Goal: Information Seeking & Learning: Learn about a topic

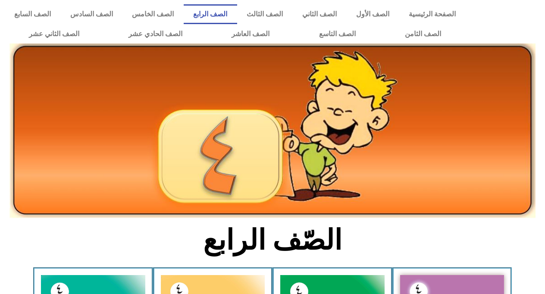
click at [536, 25] on div at bounding box center [507, 24] width 75 height 48
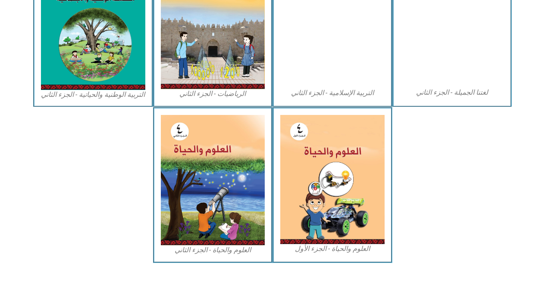
scroll to position [476, 0]
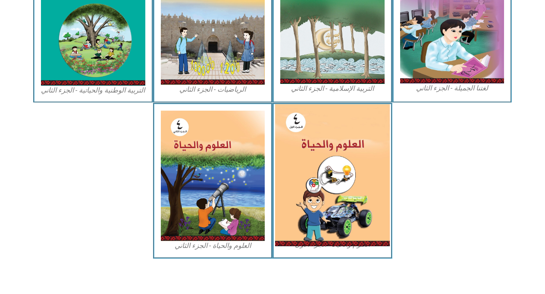
click at [301, 185] on img at bounding box center [332, 175] width 115 height 142
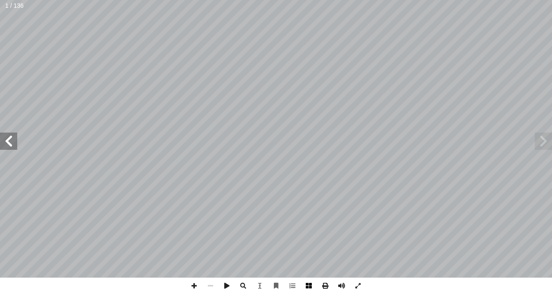
click at [308, 287] on span at bounding box center [308, 286] width 16 height 16
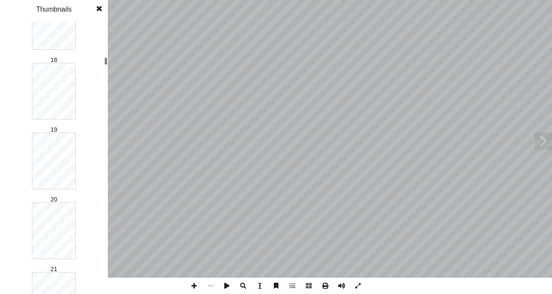
click at [101, 62] on div "1 2 3 4 5 6 7 8 9 10 11 12 13 14 15 16 17 18 19 20 21 22 23 24 25 26 27 28 29 3…" at bounding box center [54, 158] width 108 height 273
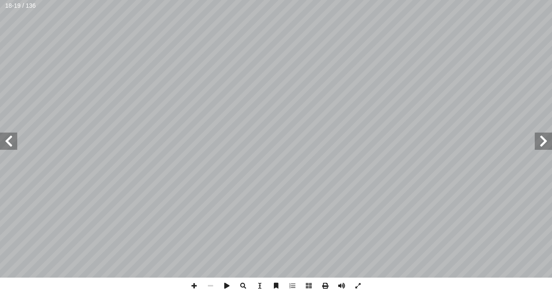
click at [538, 140] on span at bounding box center [542, 141] width 17 height 17
click at [191, 283] on span at bounding box center [194, 286] width 16 height 16
click at [13, 136] on span at bounding box center [8, 141] width 17 height 17
click at [209, 284] on span at bounding box center [210, 286] width 16 height 16
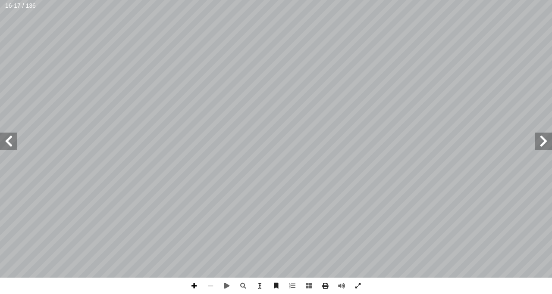
click at [194, 285] on span at bounding box center [194, 286] width 16 height 16
